Goal: Find specific page/section: Find specific page/section

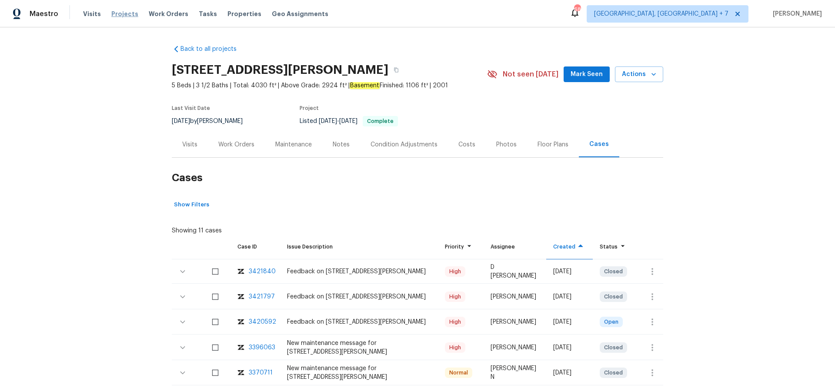
click at [120, 17] on span "Projects" at bounding box center [124, 14] width 27 height 9
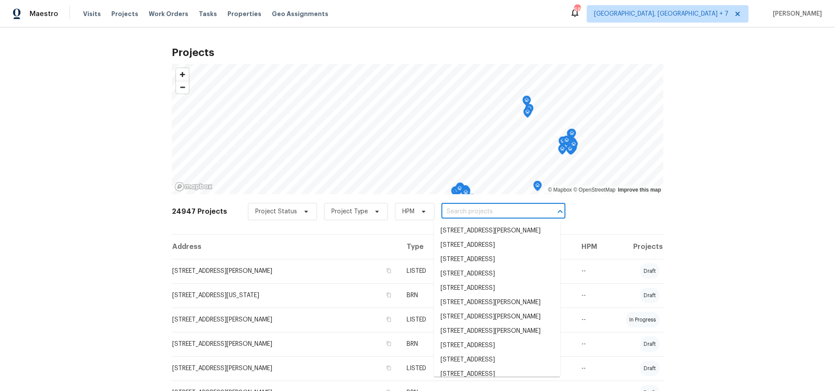
click at [468, 213] on input "text" at bounding box center [491, 211] width 100 height 13
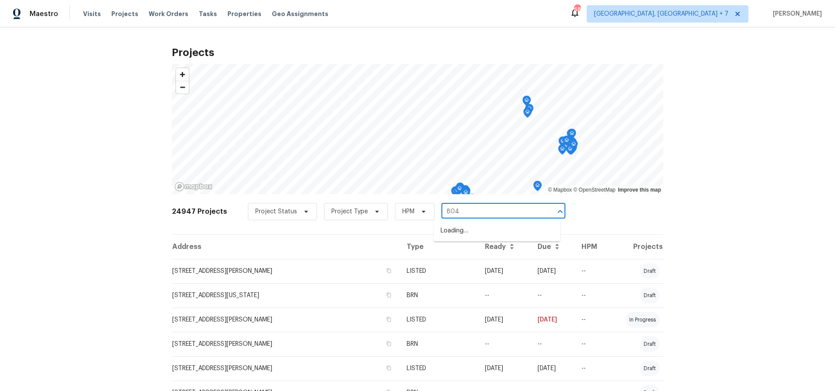
type input "8040"
click at [470, 253] on li "[STREET_ADDRESS]" at bounding box center [496, 245] width 127 height 14
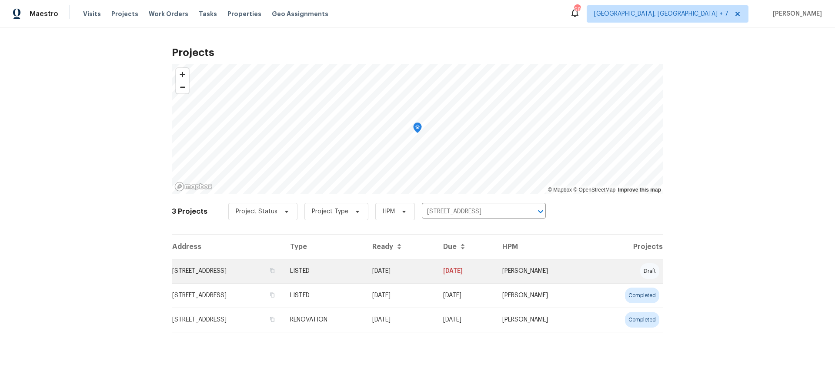
click at [243, 272] on td "[STREET_ADDRESS]" at bounding box center [227, 271] width 111 height 24
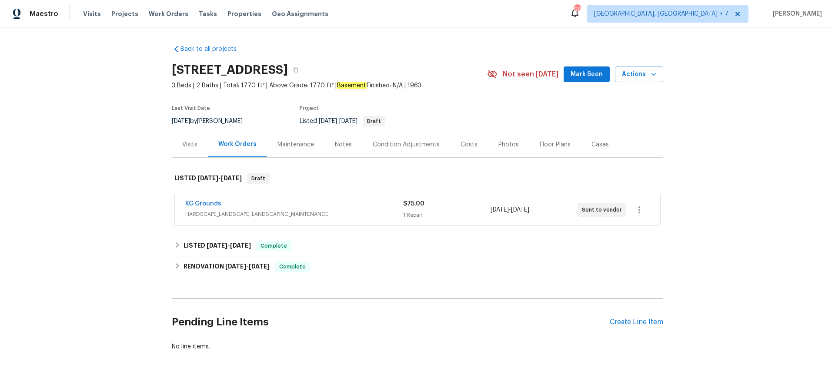
click at [206, 199] on div "KG Grounds HARDSCAPE_LANDSCAPE, LANDSCAPING_MAINTENANCE $75.00 1 Repair [DATE] …" at bounding box center [417, 209] width 485 height 31
click at [210, 204] on link "KG Grounds" at bounding box center [203, 204] width 36 height 6
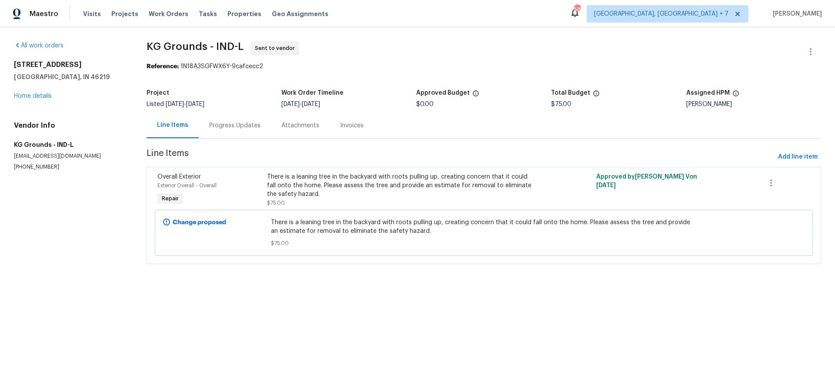
click at [223, 121] on div "Progress Updates" at bounding box center [234, 125] width 51 height 9
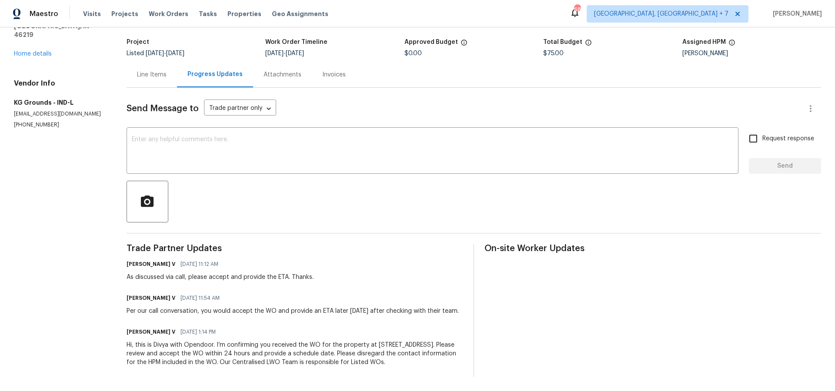
scroll to position [60, 0]
